Goal: Information Seeking & Learning: Check status

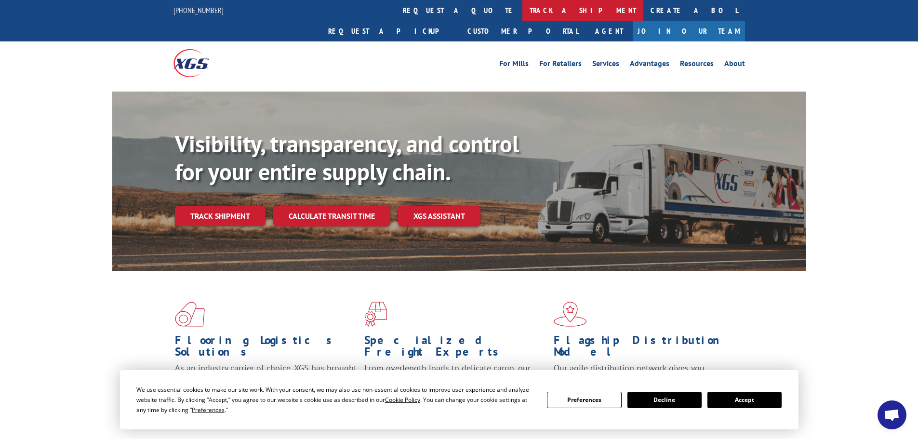
click at [522, 6] on link "track a shipment" at bounding box center [582, 10] width 121 height 21
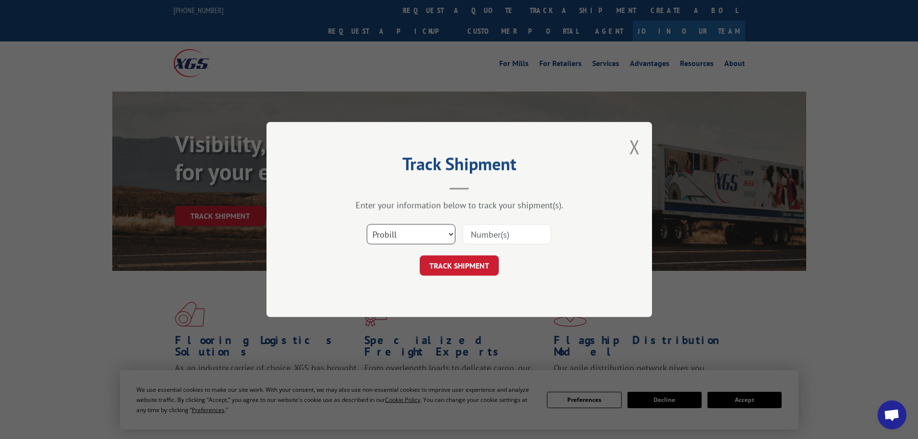
click at [399, 243] on select "Select category... Probill BOL PO" at bounding box center [411, 234] width 89 height 20
select select "bol"
click at [367, 224] on select "Select category... Probill BOL PO" at bounding box center [411, 234] width 89 height 20
click at [520, 227] on input at bounding box center [507, 234] width 89 height 20
paste input "5603947"
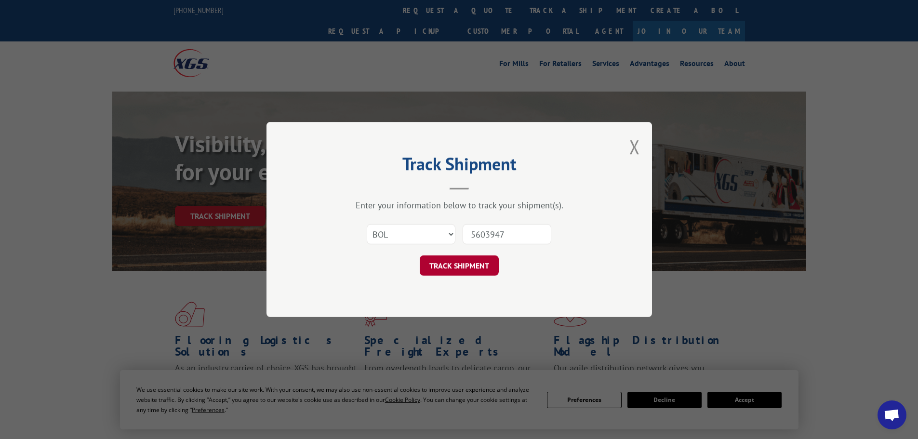
type input "5603947"
click at [448, 266] on button "TRACK SHIPMENT" at bounding box center [459, 265] width 79 height 20
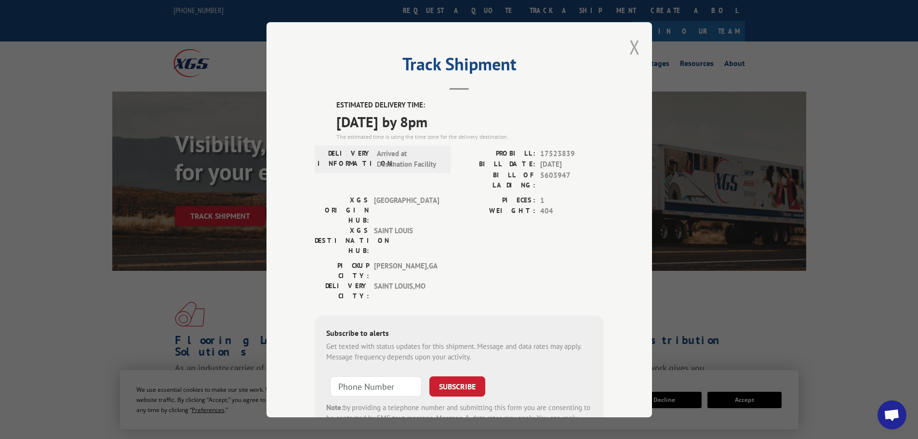
click at [630, 44] on button "Close modal" at bounding box center [634, 47] width 11 height 26
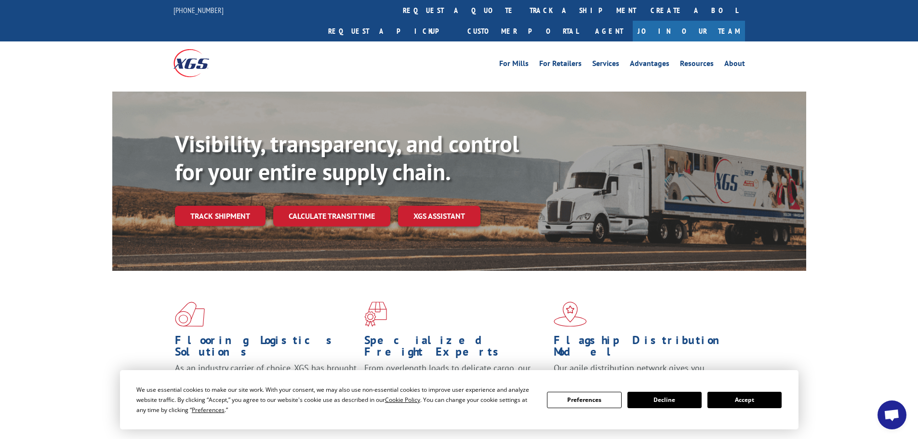
click at [522, 8] on link "track a shipment" at bounding box center [582, 10] width 121 height 21
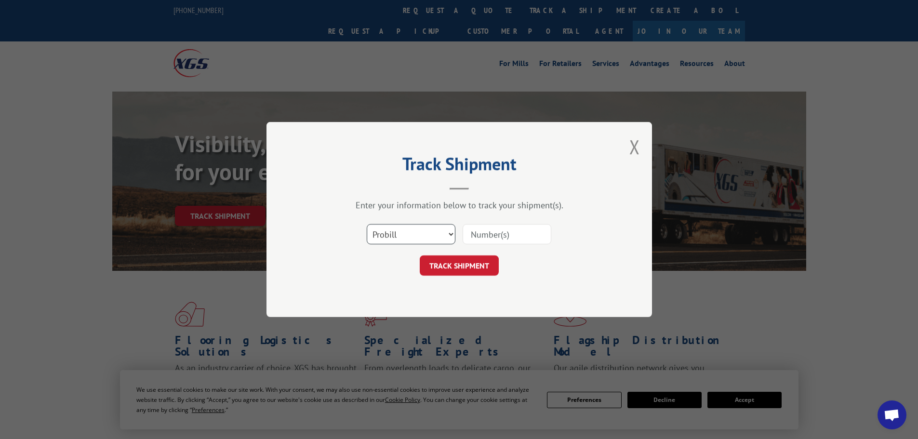
click at [429, 237] on select "Select category... Probill BOL PO" at bounding box center [411, 234] width 89 height 20
select select "bol"
click at [367, 224] on select "Select category... Probill BOL PO" at bounding box center [411, 234] width 89 height 20
click at [517, 238] on input at bounding box center [507, 234] width 89 height 20
paste input "7078415"
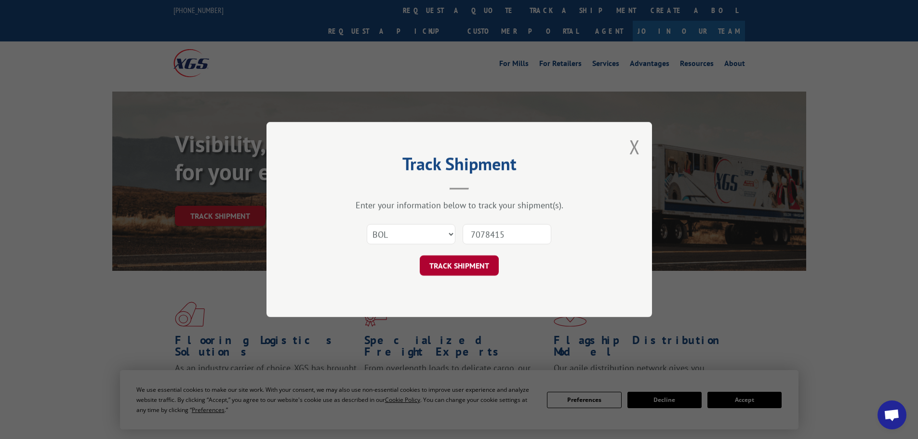
type input "7078415"
click at [453, 275] on button "TRACK SHIPMENT" at bounding box center [459, 265] width 79 height 20
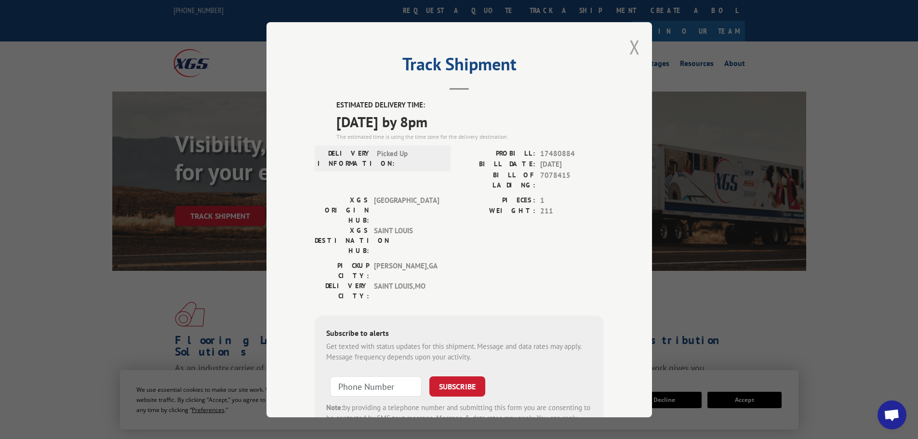
click at [630, 44] on button "Close modal" at bounding box center [634, 47] width 11 height 26
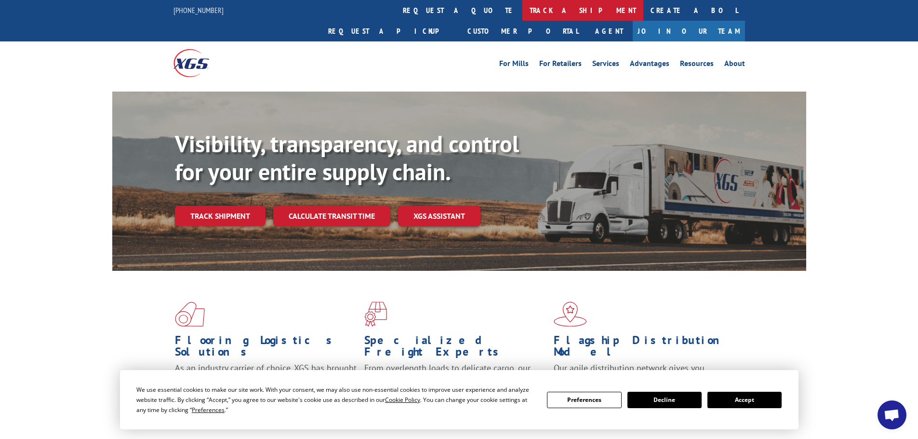
click at [522, 13] on link "track a shipment" at bounding box center [582, 10] width 121 height 21
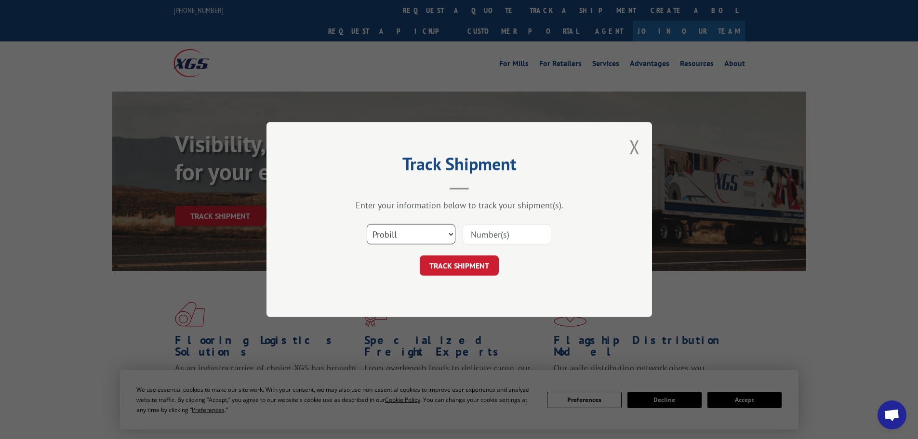
drag, startPoint x: 414, startPoint y: 226, endPoint x: 413, endPoint y: 239, distance: 12.6
click at [414, 226] on select "Select category... Probill BOL PO" at bounding box center [411, 234] width 89 height 20
select select "bol"
click at [367, 224] on select "Select category... Probill BOL PO" at bounding box center [411, 234] width 89 height 20
click at [502, 239] on input at bounding box center [507, 234] width 89 height 20
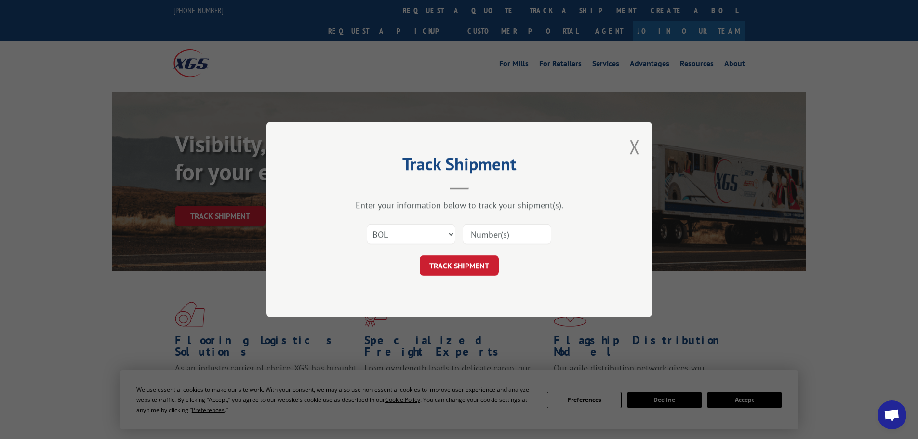
paste input "7077883"
type input "7077883"
click at [450, 274] on button "TRACK SHIPMENT" at bounding box center [459, 265] width 79 height 20
